Goal: Navigation & Orientation: Find specific page/section

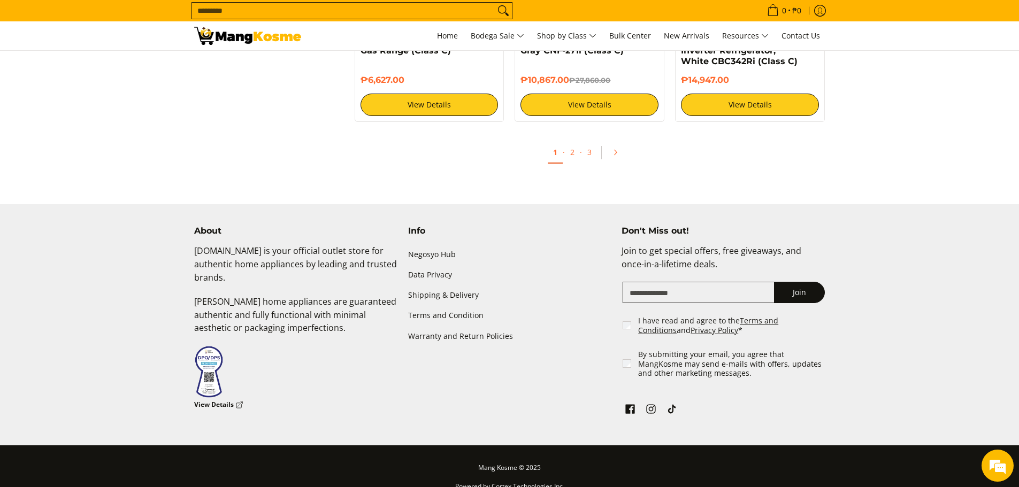
scroll to position [2139, 0]
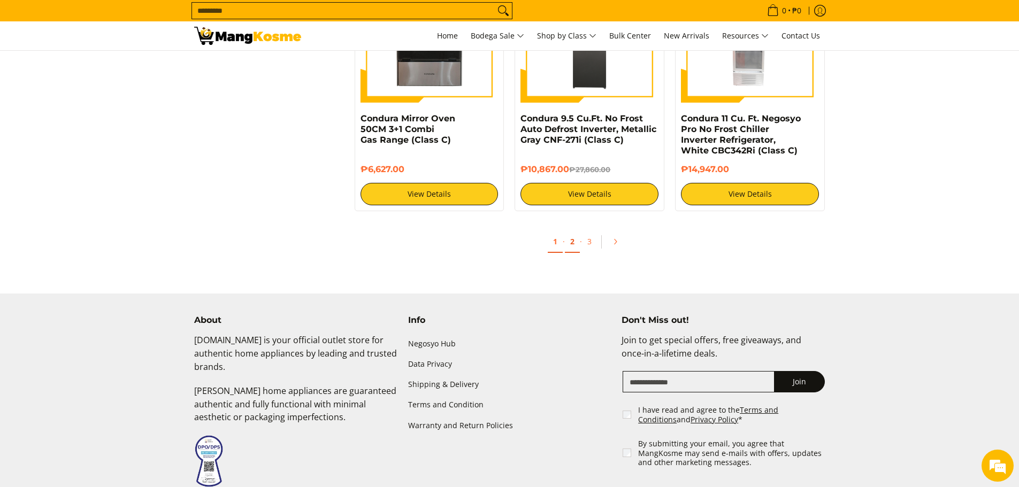
click at [568, 240] on link "2" at bounding box center [572, 242] width 15 height 22
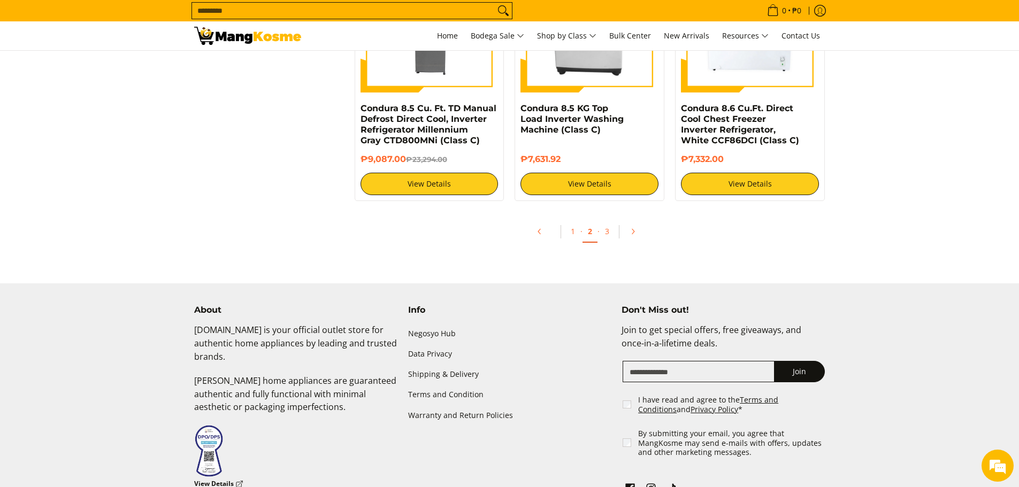
scroll to position [2139, 0]
click at [605, 225] on link "3" at bounding box center [606, 231] width 15 height 22
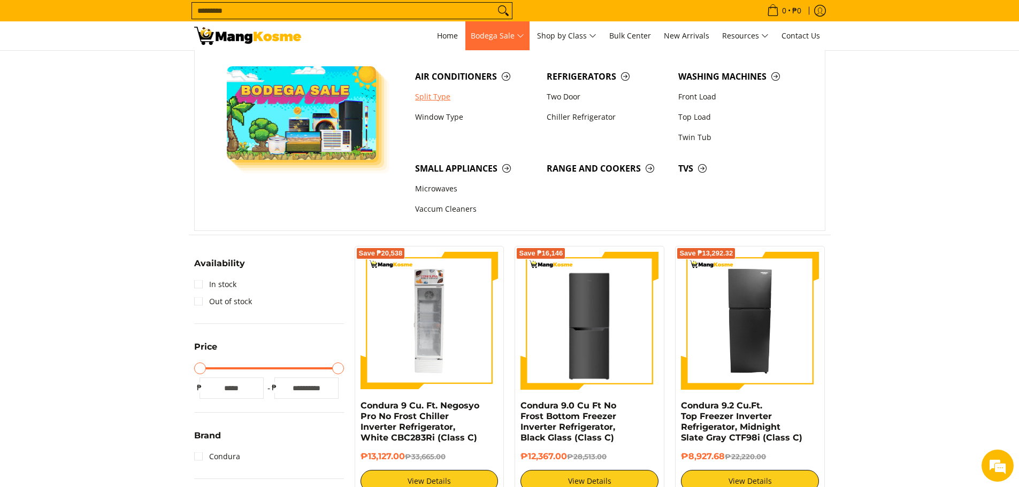
click at [430, 99] on link "Split Type" at bounding box center [476, 97] width 132 height 20
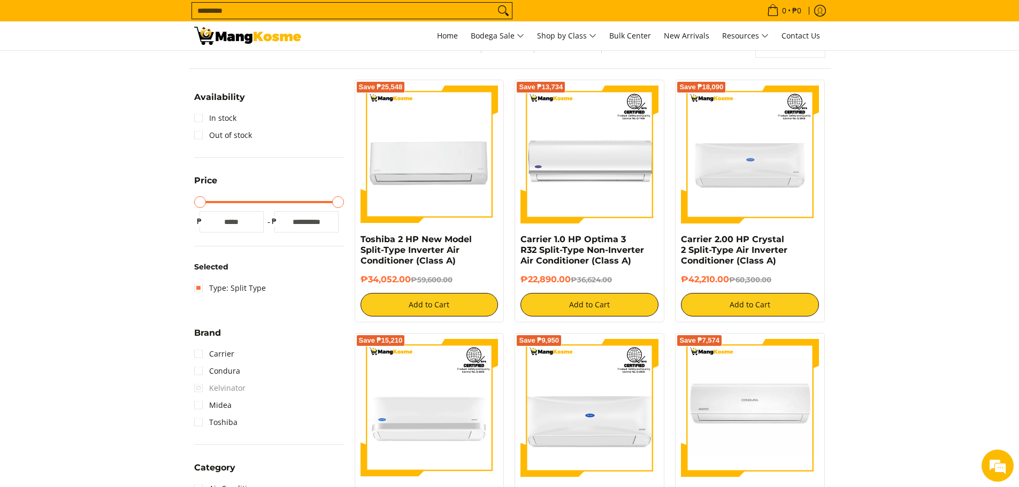
scroll to position [178, 0]
